Goal: Task Accomplishment & Management: Use online tool/utility

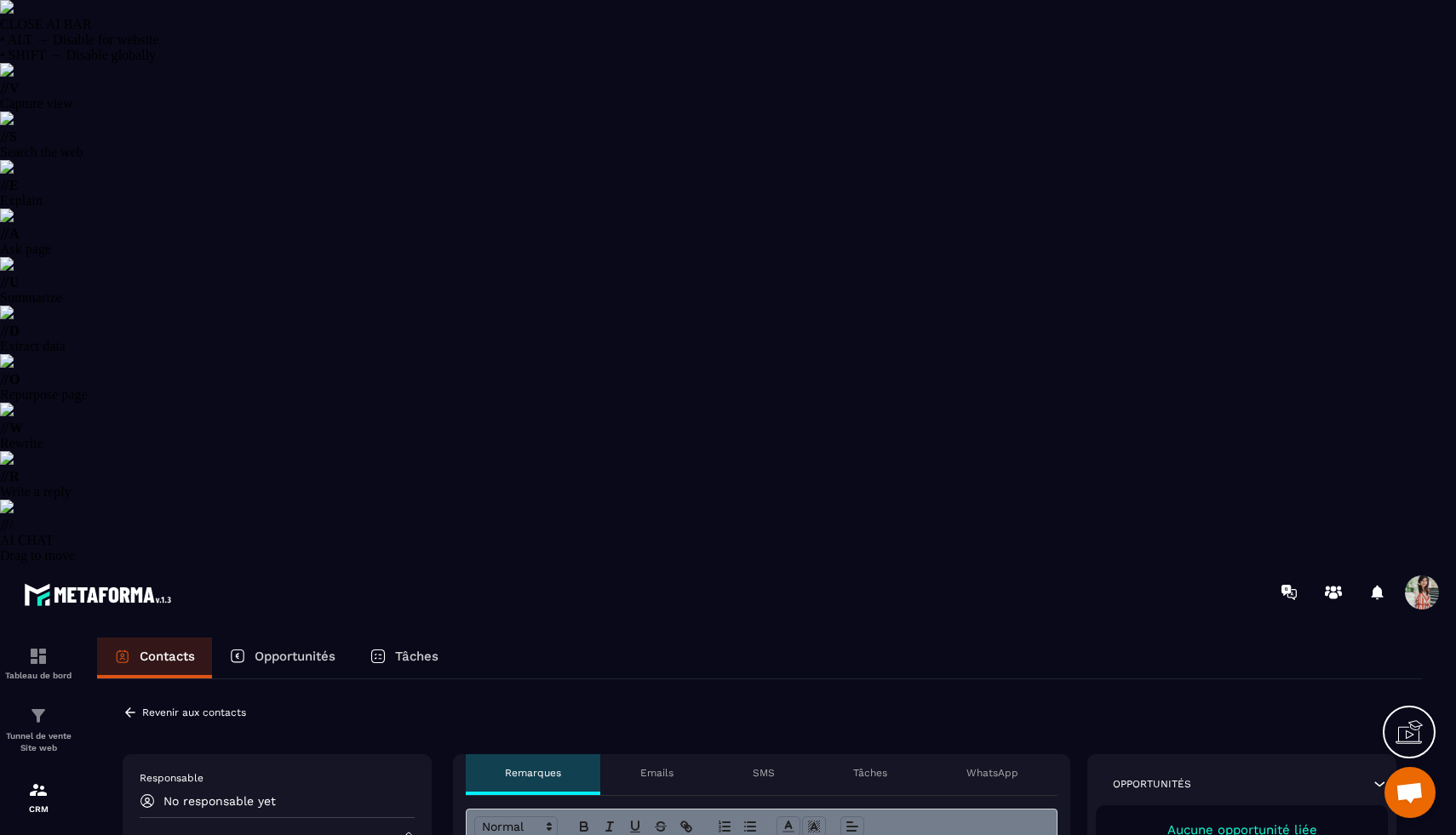
select select "******"
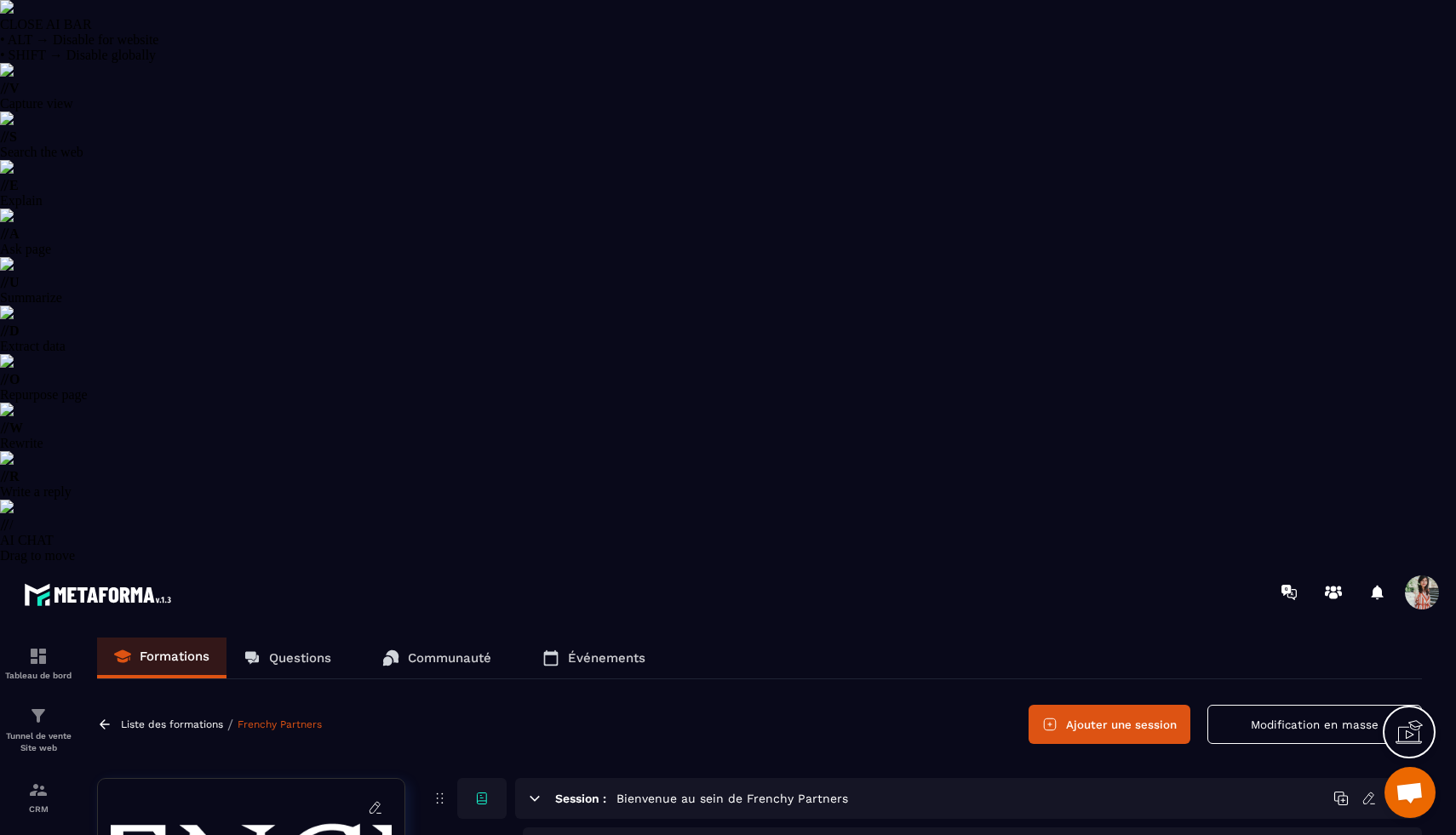
scroll to position [85, 0]
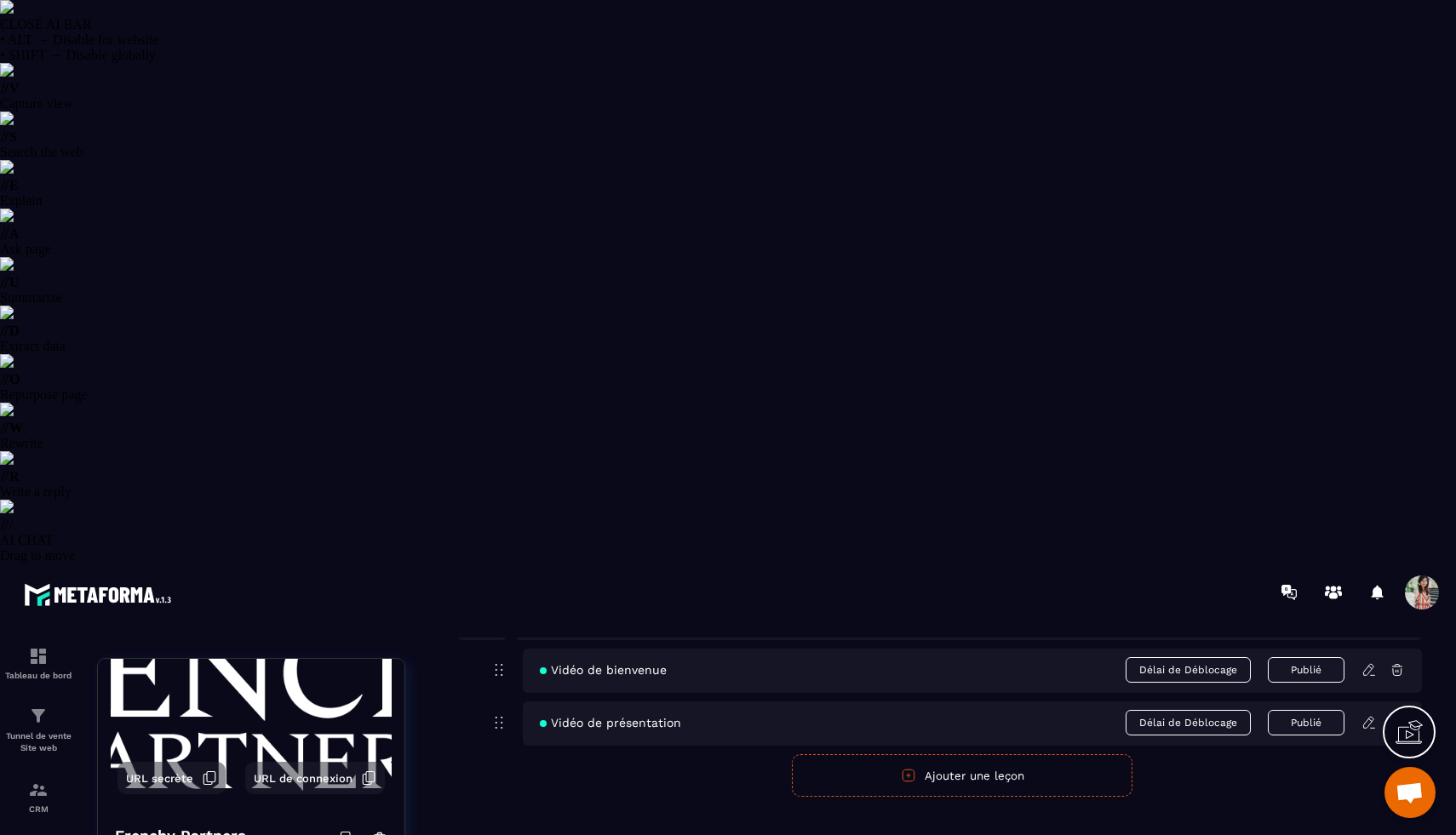
scroll to position [0, 0]
